Goal: Task Accomplishment & Management: Use online tool/utility

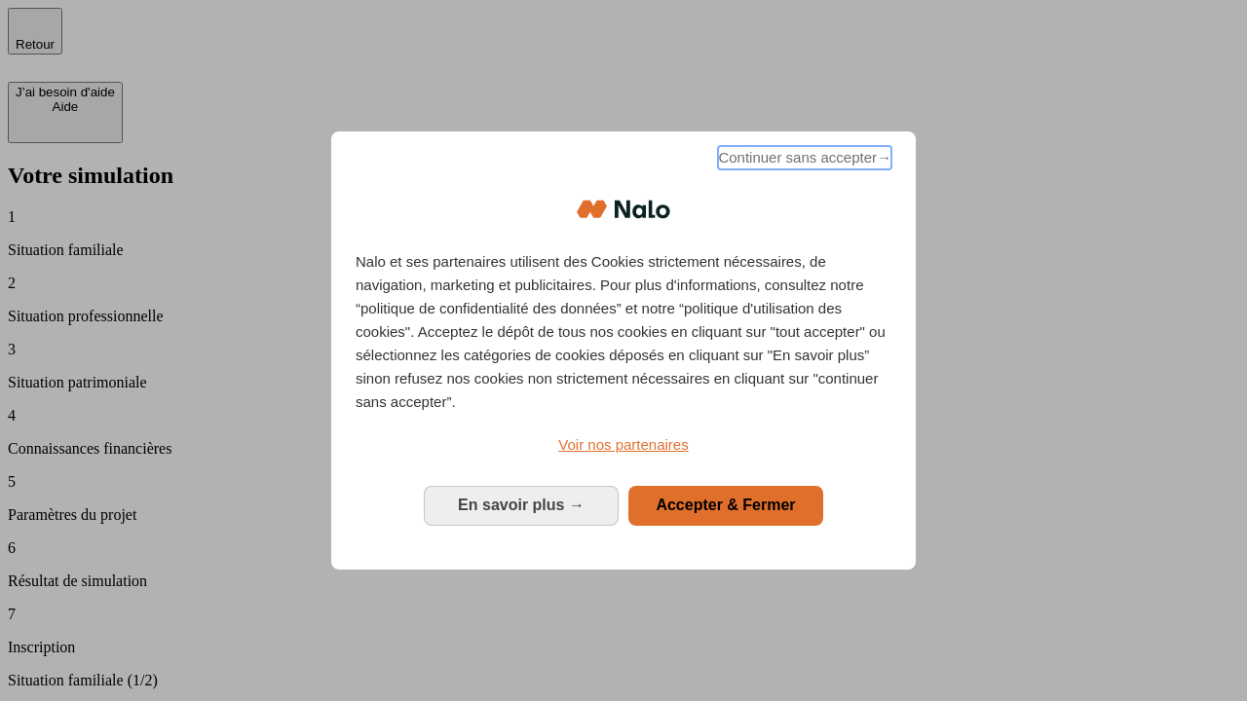
click at [803, 161] on span "Continuer sans accepter →" at bounding box center [804, 157] width 173 height 23
